Goal: Transaction & Acquisition: Purchase product/service

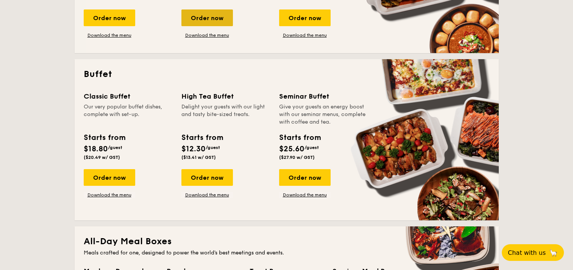
scroll to position [457, 0]
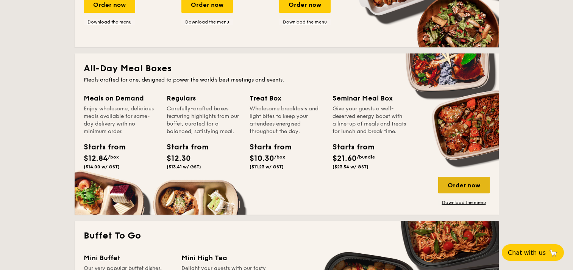
click at [455, 180] on div "Order now" at bounding box center [464, 185] width 52 height 17
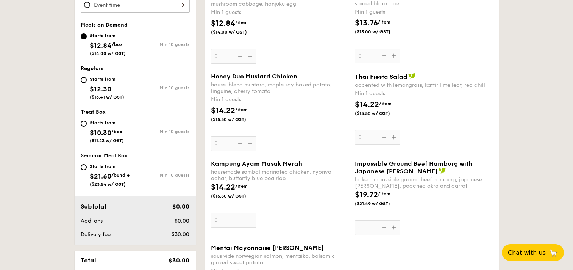
scroll to position [281, 0]
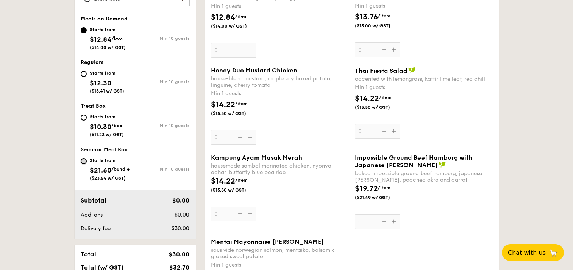
click at [82, 160] on input "Starts from $21.60 /bundle ($23.54 w/ GST) Min 10 guests" at bounding box center [84, 161] width 6 height 6
radio input "true"
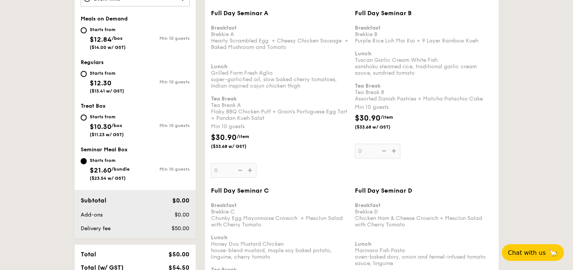
click at [83, 162] on input "Starts from $21.60 /bundle ($23.54 w/ GST) Min 10 guests" at bounding box center [84, 161] width 6 height 6
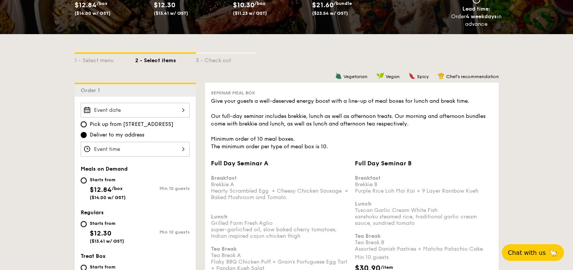
scroll to position [115, 0]
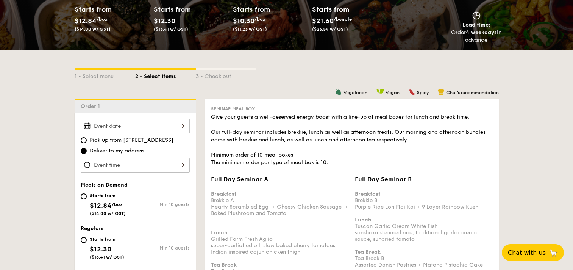
click at [160, 130] on input "Full Day Seminar A Breakfast Brekkie A Hearty Scrambled Egg  + Cheesy Chicken S…" at bounding box center [135, 126] width 109 height 15
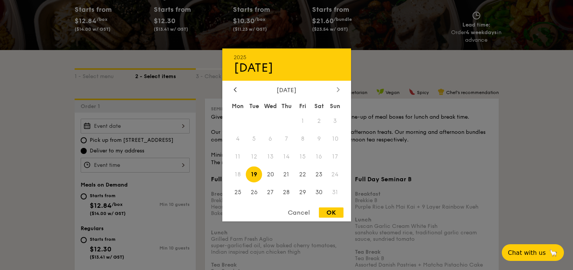
click at [339, 92] on div at bounding box center [338, 89] width 7 height 7
click at [339, 91] on icon at bounding box center [338, 89] width 3 height 5
click at [250, 139] on span "7" at bounding box center [254, 139] width 16 height 16
click at [332, 210] on div "OK" at bounding box center [331, 212] width 25 height 10
type input "[DATE]"
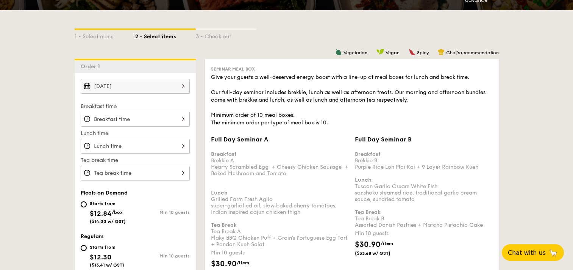
scroll to position [153, 0]
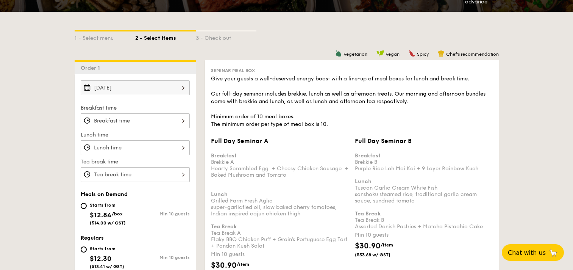
click at [156, 121] on input "Full Day Seminar A Breakfast Brekkie A Hearty Scrambled Egg  + Cheesy Chicken S…" at bounding box center [135, 120] width 109 height 15
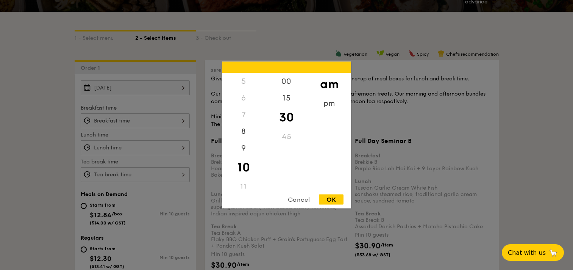
click at [184, 120] on input "Full Day Seminar A Breakfast Brekkie A Hearty Scrambled Egg  + Cheesy Chicken S…" at bounding box center [135, 120] width 109 height 15
drag, startPoint x: 239, startPoint y: 148, endPoint x: 242, endPoint y: 151, distance: 4.6
click at [240, 151] on div "9" at bounding box center [243, 151] width 43 height 22
click at [327, 202] on div "OK" at bounding box center [331, 199] width 25 height 10
type input "9:30AM"
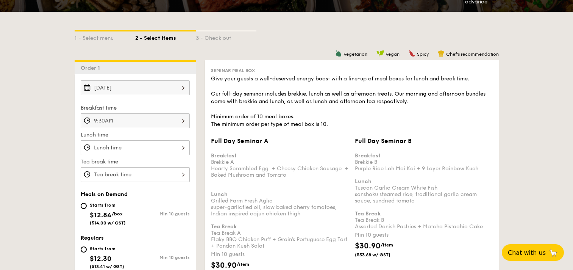
drag, startPoint x: 164, startPoint y: 148, endPoint x: 157, endPoint y: 147, distance: 7.3
click at [158, 145] on input "Full Day Seminar A Breakfast Brekkie A Hearty Scrambled Egg  + Cheesy Chicken S…" at bounding box center [135, 147] width 109 height 15
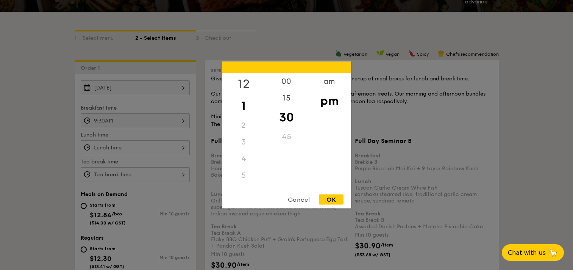
click at [245, 82] on div "12" at bounding box center [243, 84] width 43 height 22
click at [244, 80] on div "12" at bounding box center [243, 84] width 43 height 22
click at [242, 83] on div "12" at bounding box center [243, 84] width 43 height 22
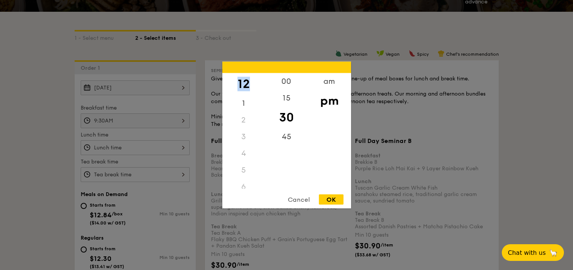
click at [327, 200] on div "OK" at bounding box center [331, 199] width 25 height 10
type input "12:30PM"
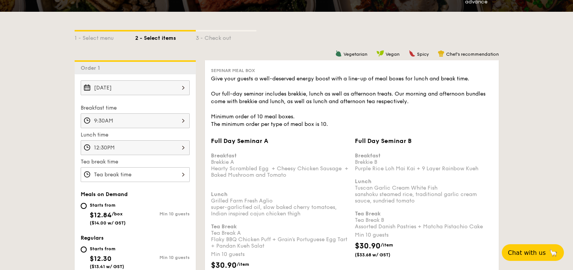
click at [164, 173] on input "Full Day Seminar A Breakfast Brekkie A Hearty Scrambled Egg  + Cheesy Chicken S…" at bounding box center [135, 174] width 109 height 15
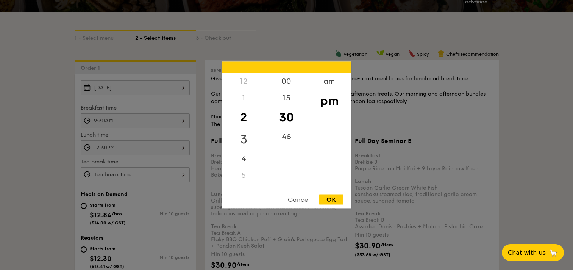
click at [244, 138] on div "3" at bounding box center [243, 139] width 43 height 22
click at [245, 137] on div "3" at bounding box center [243, 134] width 43 height 22
click at [333, 199] on div "OK" at bounding box center [331, 199] width 25 height 10
type input "3:30PM"
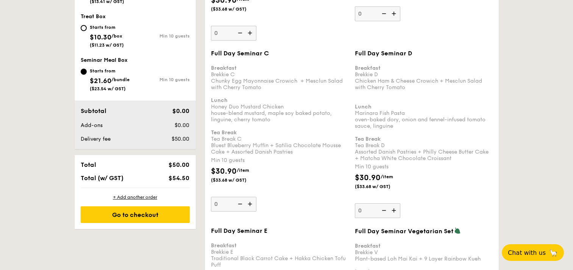
scroll to position [304, 0]
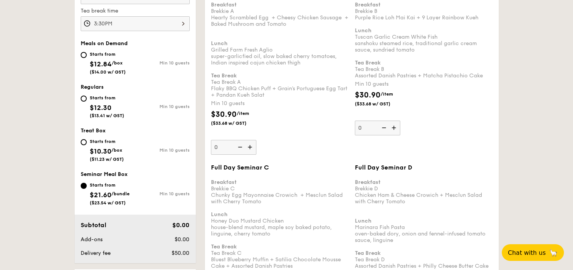
click at [250, 150] on img at bounding box center [250, 147] width 11 height 14
click at [250, 150] on input "0" at bounding box center [233, 147] width 45 height 15
click at [250, 150] on img at bounding box center [250, 147] width 11 height 14
click at [250, 150] on input "10" at bounding box center [233, 147] width 45 height 15
click at [250, 150] on img at bounding box center [250, 147] width 11 height 14
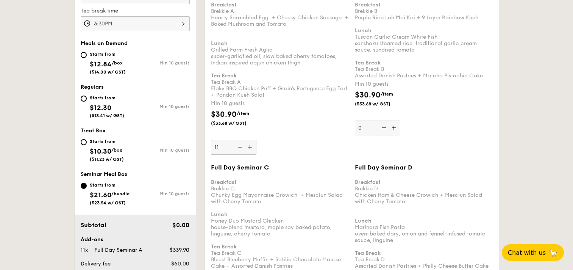
click at [250, 150] on input "11" at bounding box center [233, 147] width 45 height 15
click at [250, 150] on img at bounding box center [250, 147] width 11 height 14
click at [250, 150] on input "12" at bounding box center [233, 147] width 45 height 15
type input "30"
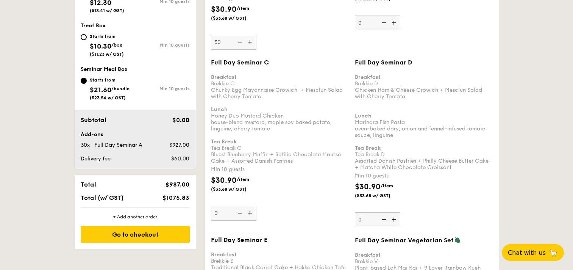
scroll to position [418, 0]
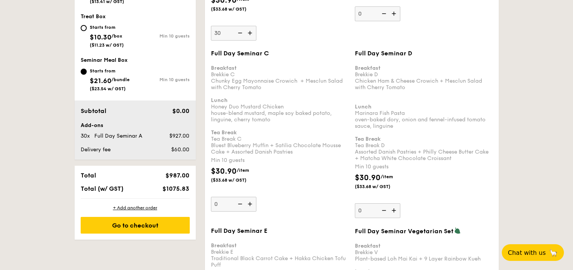
drag, startPoint x: 321, startPoint y: 106, endPoint x: 325, endPoint y: 103, distance: 5.7
click at [325, 103] on div "Breakfast Brekkie C Chunky Egg Mayonnaise Crowich  + Mesclun Salad with Cherry …" at bounding box center [280, 106] width 138 height 97
click at [256, 197] on input "0" at bounding box center [233, 204] width 45 height 15
click at [267, 136] on div "Breakfast Brekkie C Chunky Egg Mayonnaise Crowich  + Mesclun Salad with Cherry …" at bounding box center [280, 106] width 138 height 97
click at [256, 197] on input "0" at bounding box center [233, 204] width 45 height 15
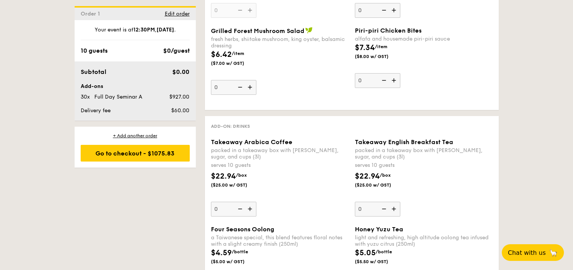
scroll to position [1974, 0]
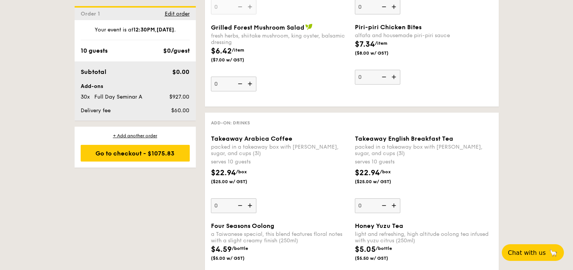
click at [250, 206] on img at bounding box center [250, 205] width 11 height 14
click at [250, 206] on input "0" at bounding box center [233, 205] width 45 height 15
click at [250, 206] on img at bounding box center [250, 205] width 11 height 14
click at [250, 206] on input "1" at bounding box center [233, 205] width 45 height 15
type input "2"
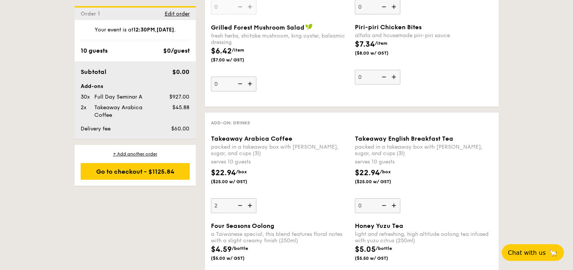
click at [397, 207] on img at bounding box center [394, 205] width 11 height 14
click at [397, 207] on input "0" at bounding box center [377, 205] width 45 height 15
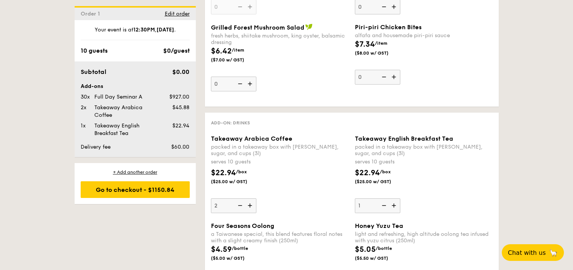
click at [397, 207] on img at bounding box center [394, 205] width 11 height 14
click at [397, 207] on input "1" at bounding box center [377, 205] width 45 height 15
type input "2"
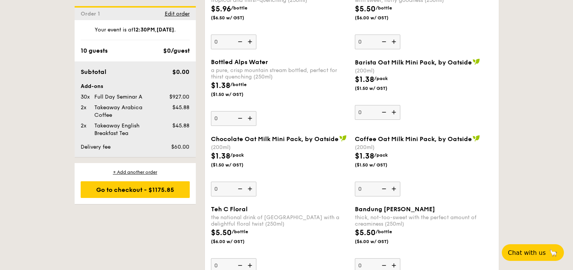
scroll to position [2370, 0]
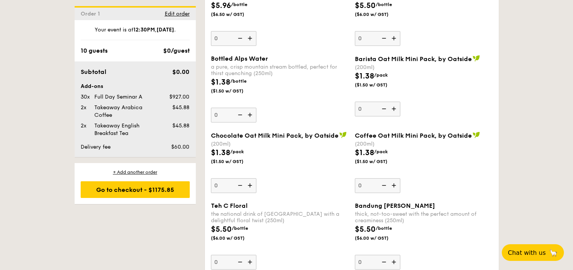
click at [233, 114] on input "0" at bounding box center [233, 115] width 45 height 15
type input "30"
click at [271, 103] on div "Bottled Alps Water a pure, crisp mountain stream bottled, perfect for thirst qu…" at bounding box center [280, 88] width 138 height 67
click at [256, 108] on input "30" at bounding box center [233, 115] width 45 height 15
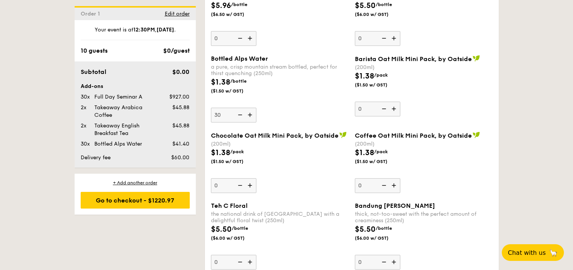
drag, startPoint x: 174, startPoint y: 230, endPoint x: 170, endPoint y: 236, distance: 7.5
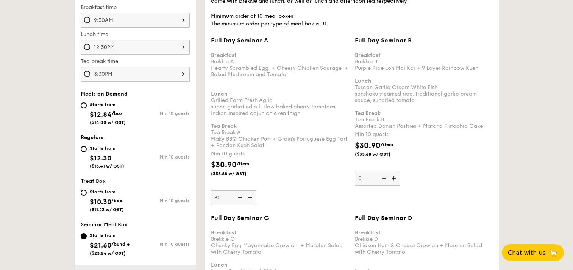
scroll to position [0, 0]
